Goal: Task Accomplishment & Management: Use online tool/utility

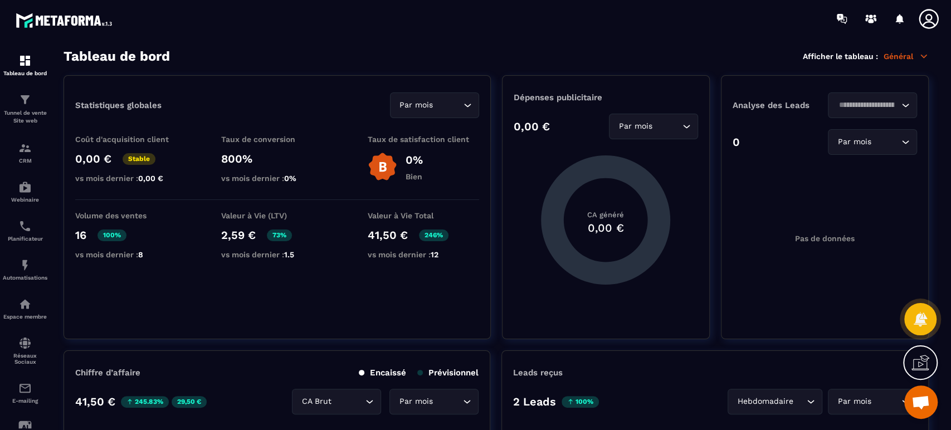
click at [919, 404] on span "Ouvrir le chat" at bounding box center [920, 403] width 18 height 16
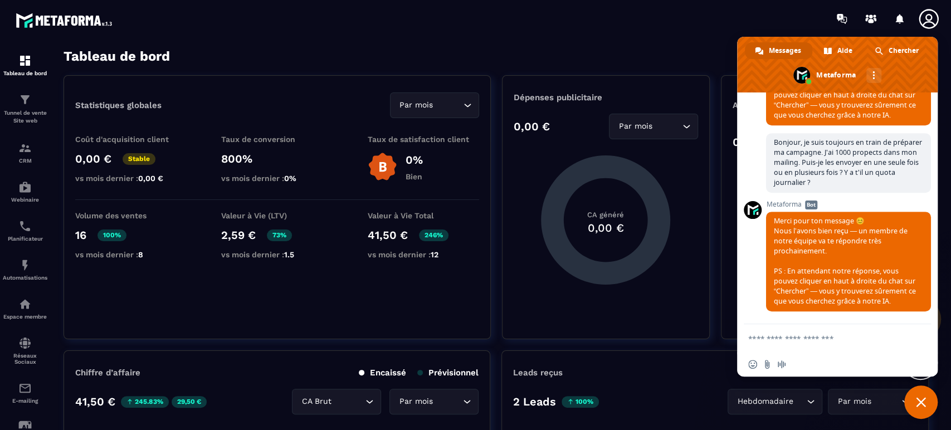
scroll to position [478, 0]
click at [882, 51] on div "Chercher" at bounding box center [896, 50] width 65 height 17
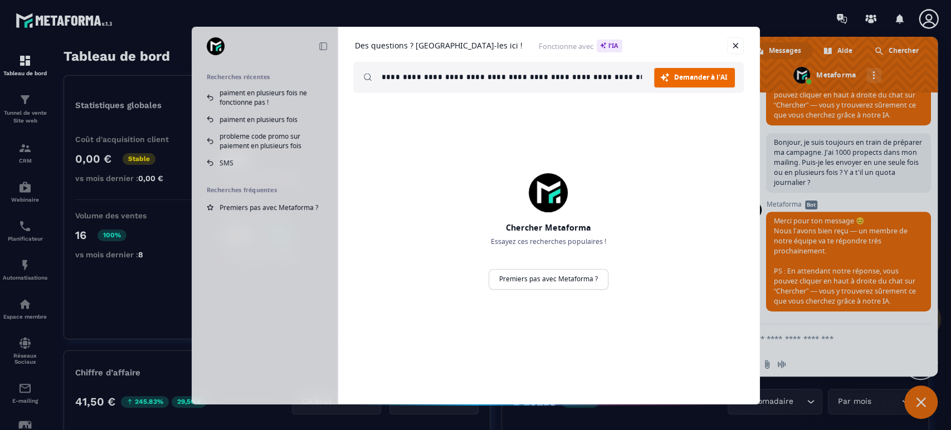
scroll to position [0, 2]
type input "**********"
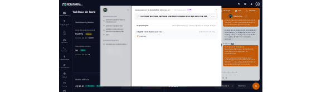
scroll to position [0, 0]
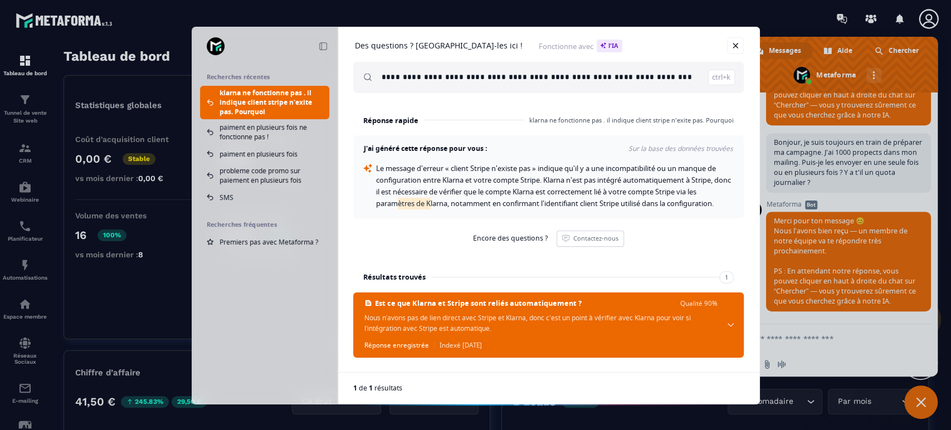
drag, startPoint x: 439, startPoint y: 204, endPoint x: 476, endPoint y: 204, distance: 36.8
click at [476, 204] on span "Le message d'erreur « client Stripe n'existe pas » indique qu'il y a une incomp…" at bounding box center [554, 185] width 356 height 45
click at [526, 209] on div "Le message d'erreur « client Stripe n'existe pas » indique qu'il y a une incomp…" at bounding box center [555, 186] width 358 height 47
drag, startPoint x: 483, startPoint y: 190, endPoint x: 712, endPoint y: 194, distance: 228.4
click at [712, 194] on div "Le message d'erreur « client Stripe n'existe pas » indique qu'il y a une incomp…" at bounding box center [555, 186] width 358 height 47
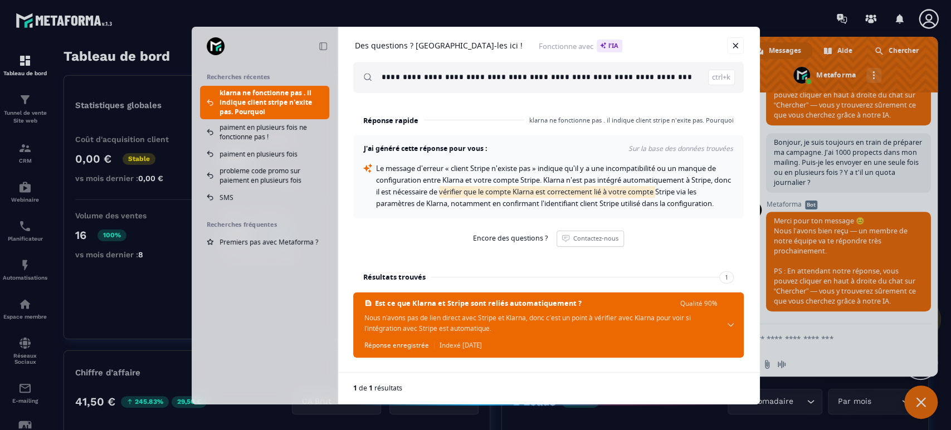
copy span "vérifier que le compte Klarna est correctement lié à votre compte"
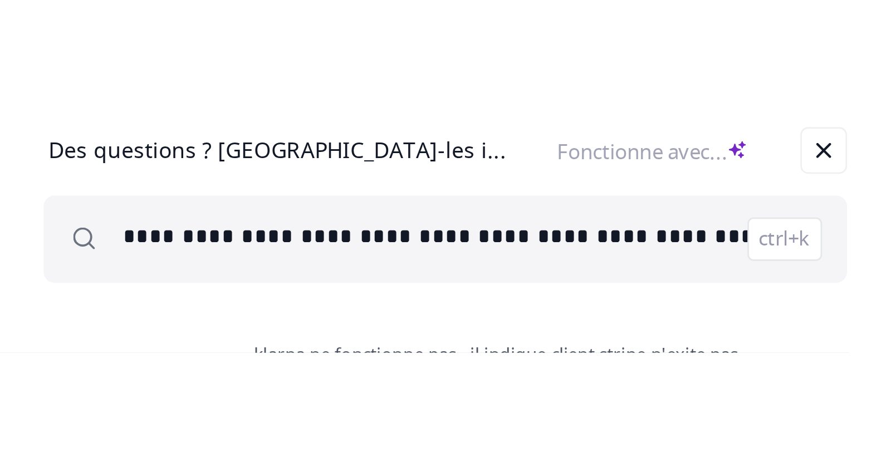
scroll to position [468, 0]
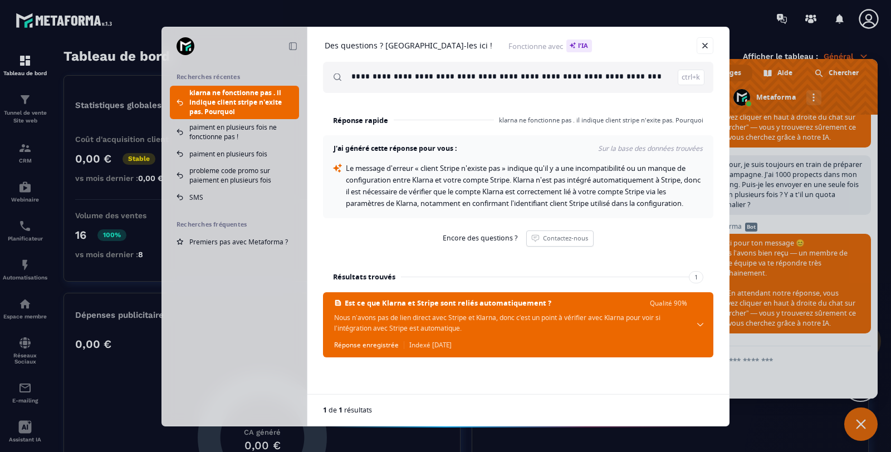
click at [707, 42] on link "Fermer" at bounding box center [705, 45] width 17 height 17
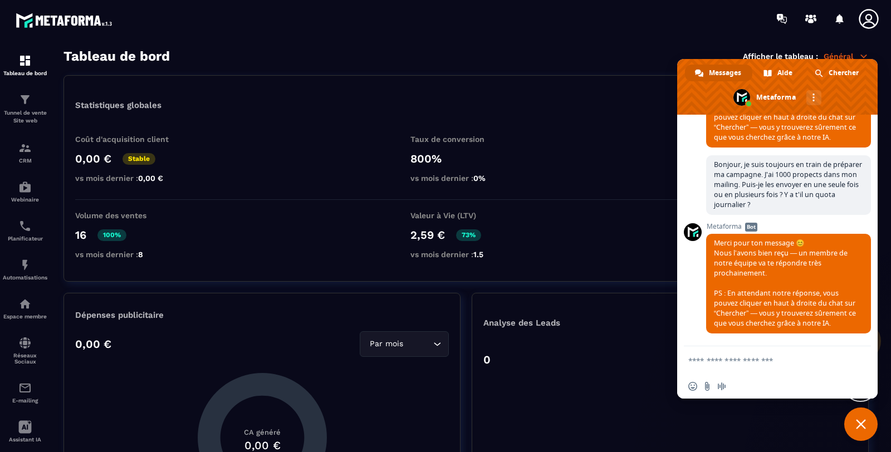
click at [23, 115] on p "Tunnel de vente Site web" at bounding box center [25, 117] width 45 height 16
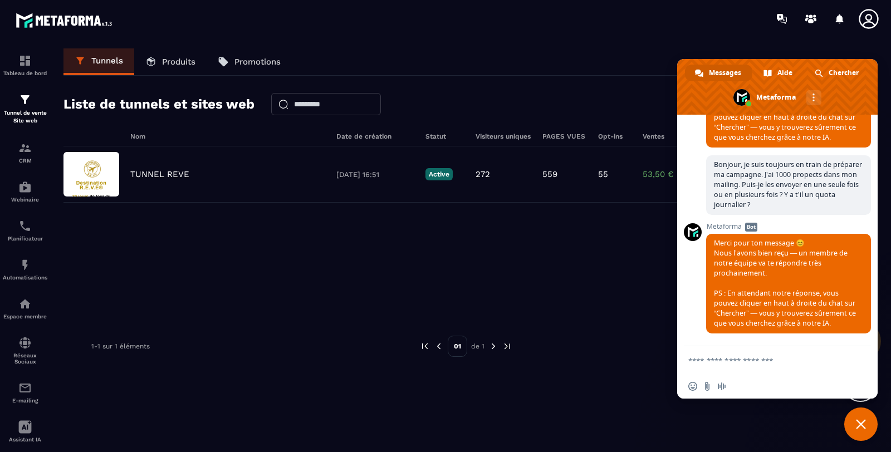
click at [149, 173] on p "TUNNEL REVE" at bounding box center [159, 174] width 59 height 10
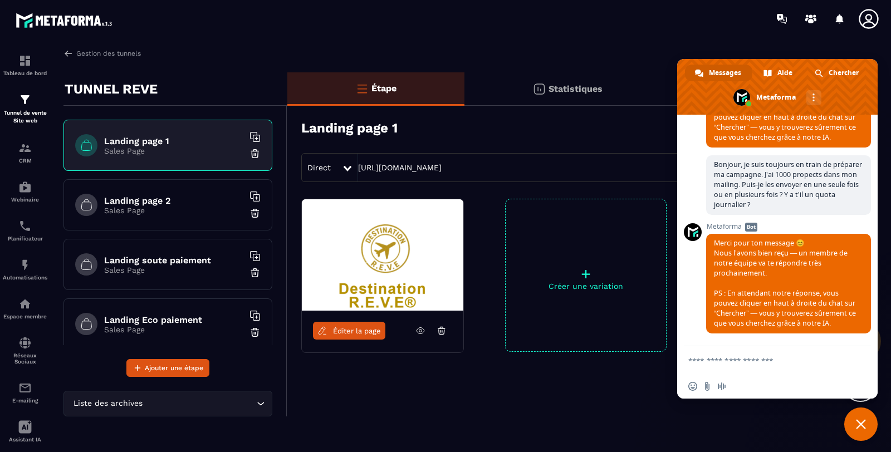
click at [859, 422] on span "Fermer le chat" at bounding box center [861, 424] width 10 height 10
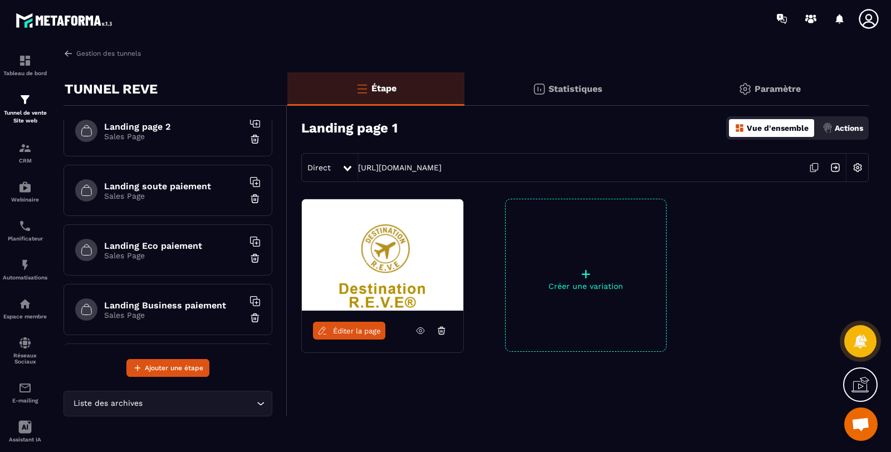
scroll to position [82, 0]
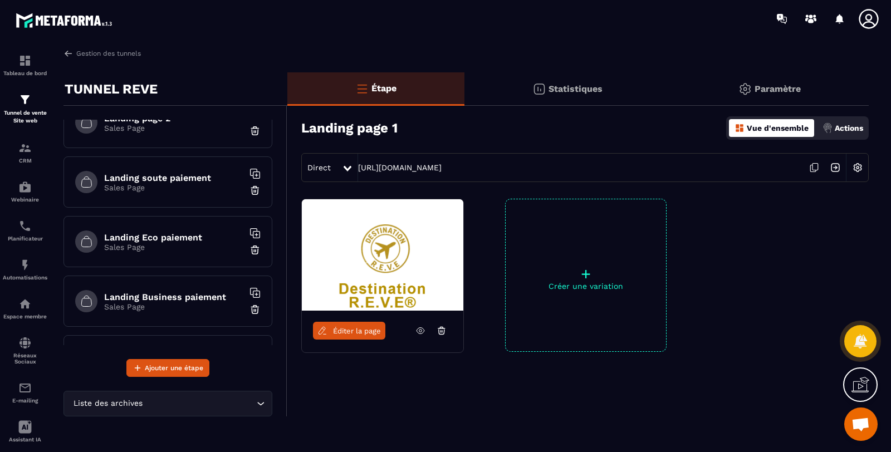
click at [194, 178] on h6 "Landing soute paiement" at bounding box center [173, 178] width 139 height 11
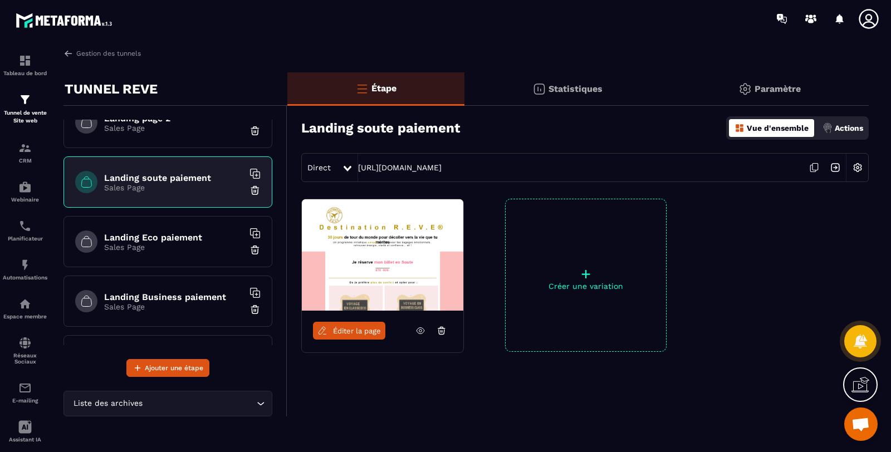
click at [579, 288] on p "Créer une variation" at bounding box center [586, 286] width 160 height 9
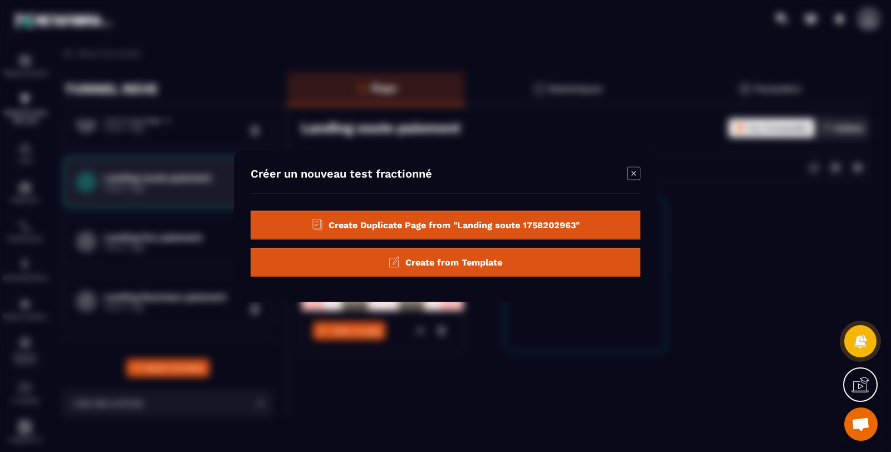
click at [496, 224] on span "Create Duplicate Page from "Landing soute 1758202963"" at bounding box center [454, 224] width 251 height 11
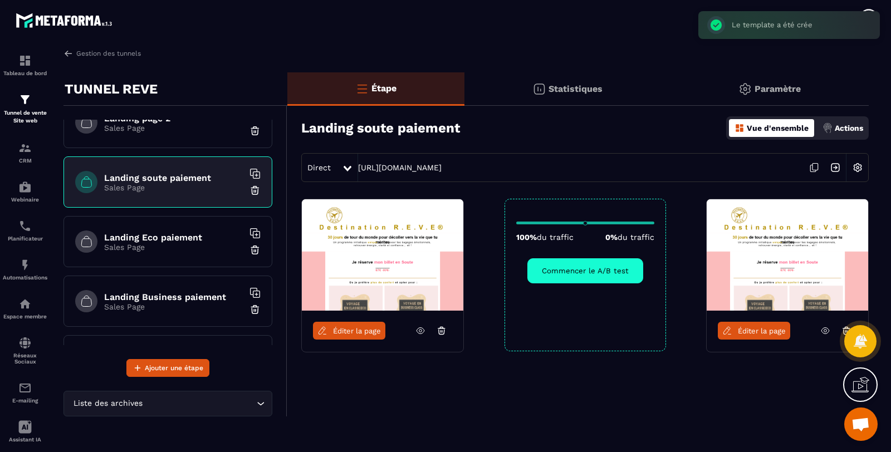
click at [764, 325] on link "Éditer la page" at bounding box center [754, 331] width 72 height 18
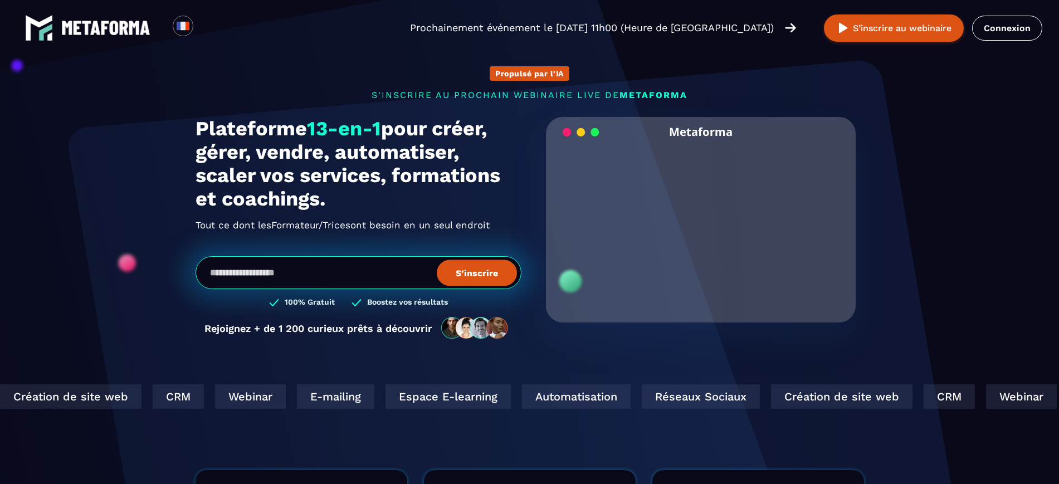
click at [1024, 22] on link "Connexion" at bounding box center [1007, 28] width 70 height 25
